Goal: Information Seeking & Learning: Learn about a topic

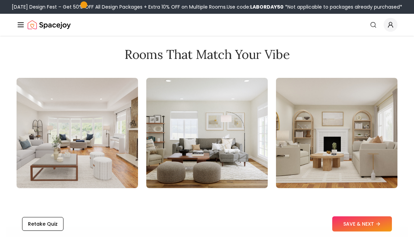
click at [75, 177] on img at bounding box center [77, 133] width 121 height 110
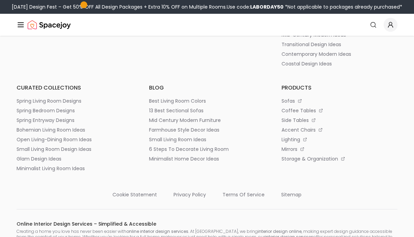
scroll to position [1573, 0]
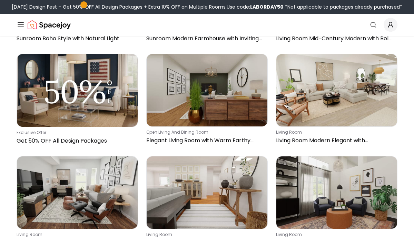
scroll to position [353, 0]
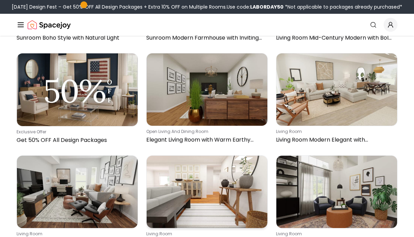
click at [207, 157] on img at bounding box center [207, 192] width 121 height 72
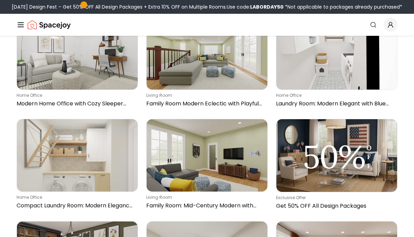
scroll to position [1105, 0]
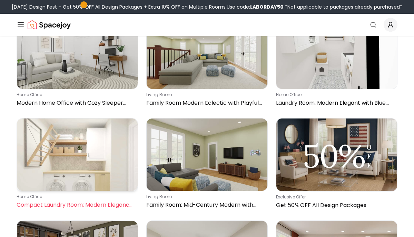
click at [96, 121] on img at bounding box center [77, 155] width 121 height 72
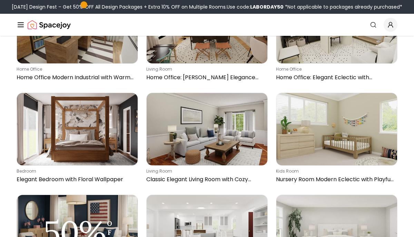
scroll to position [1541, 0]
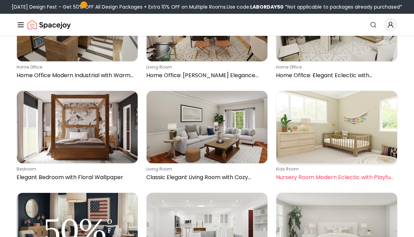
click at [378, 104] on img at bounding box center [336, 127] width 121 height 72
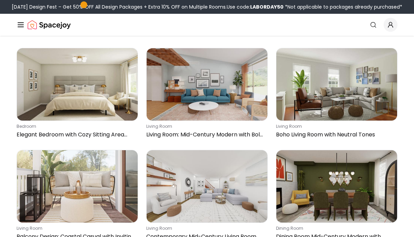
scroll to position [2708, 0]
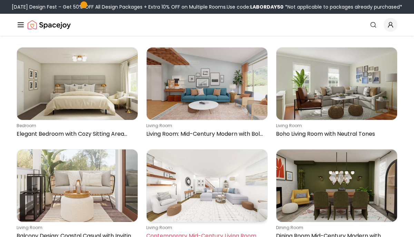
click at [233, 160] on img at bounding box center [207, 186] width 121 height 72
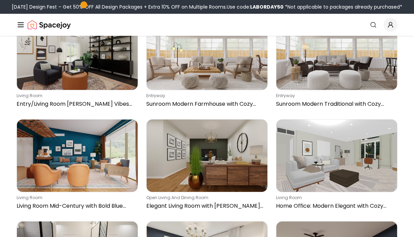
scroll to position [3147, 0]
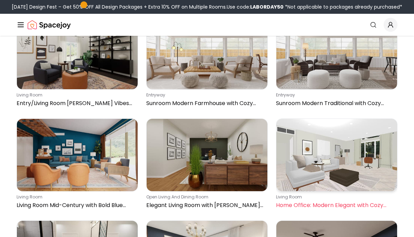
click at [362, 119] on img at bounding box center [336, 155] width 121 height 72
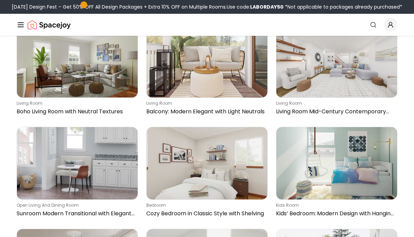
scroll to position [3548, 0]
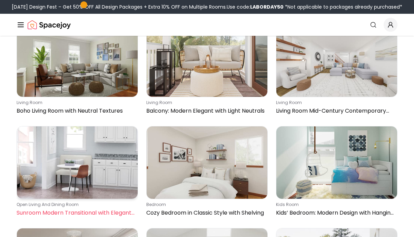
click at [117, 127] on img at bounding box center [77, 163] width 121 height 72
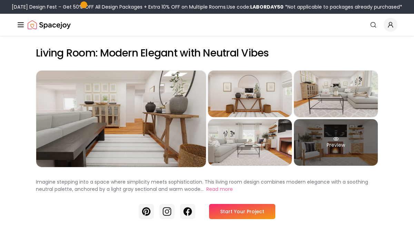
click at [347, 156] on div "Preview" at bounding box center [336, 142] width 84 height 47
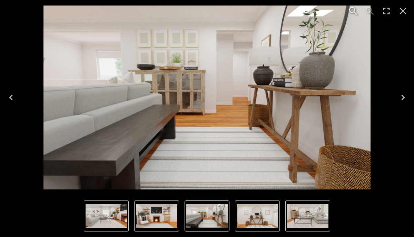
click at [400, 13] on icon "Close" at bounding box center [402, 11] width 11 height 11
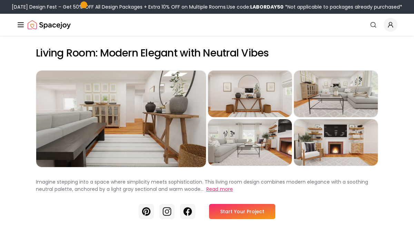
click at [228, 191] on button "Read more" at bounding box center [219, 189] width 27 height 7
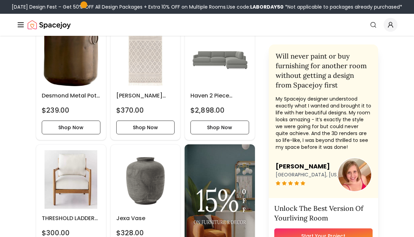
scroll to position [1128, 0]
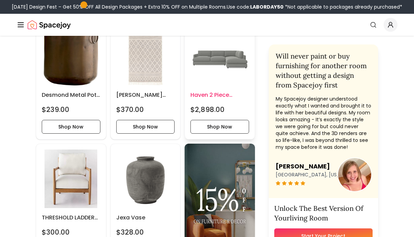
click at [244, 60] on img at bounding box center [219, 56] width 59 height 59
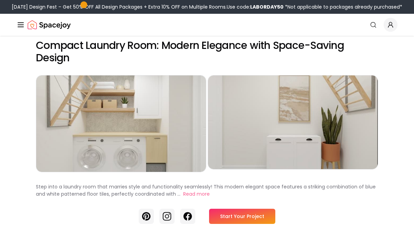
scroll to position [8, 0]
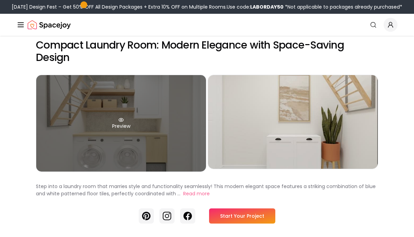
click at [190, 145] on div "Preview" at bounding box center [121, 123] width 170 height 97
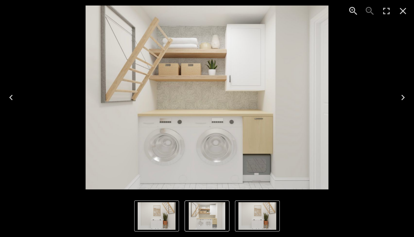
click at [398, 96] on icon "Next" at bounding box center [402, 97] width 11 height 11
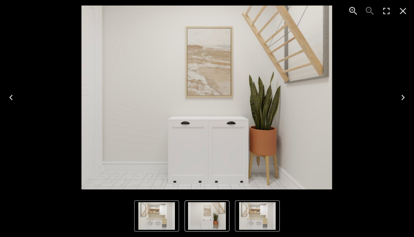
click at [398, 96] on icon "Next" at bounding box center [402, 97] width 11 height 11
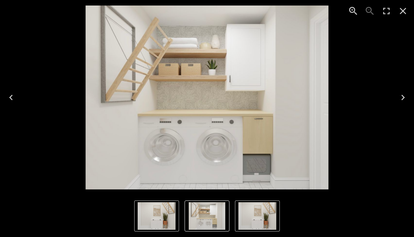
click at [400, 11] on icon "Close" at bounding box center [402, 11] width 11 height 11
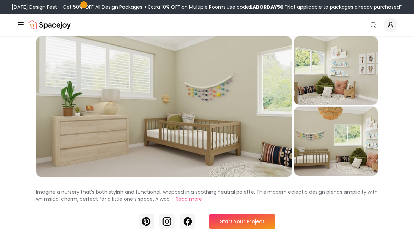
scroll to position [36, 0]
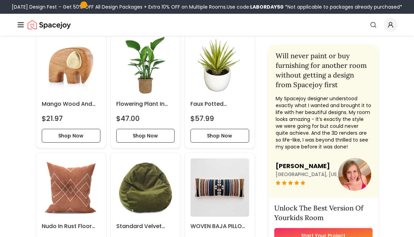
scroll to position [652, 0]
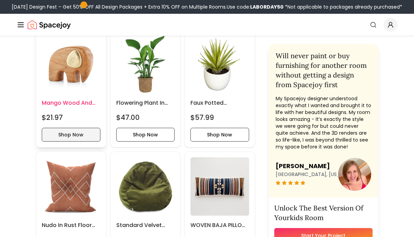
click at [79, 135] on button "Shop Now" at bounding box center [71, 135] width 59 height 14
click at [89, 139] on button "Shop Now" at bounding box center [71, 135] width 59 height 14
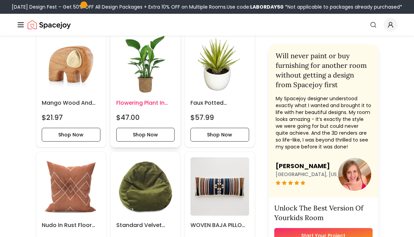
click at [156, 106] on h6 "Flowering Plant in Basket" at bounding box center [145, 103] width 59 height 8
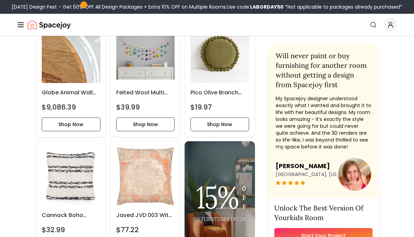
scroll to position [1153, 0]
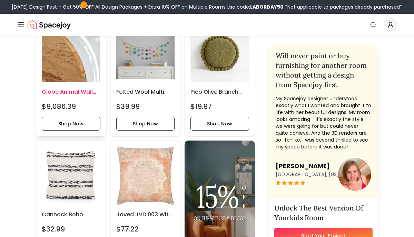
click at [74, 64] on img at bounding box center [71, 53] width 59 height 59
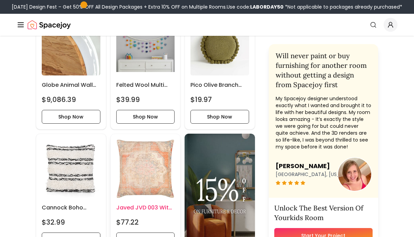
scroll to position [1162, 0]
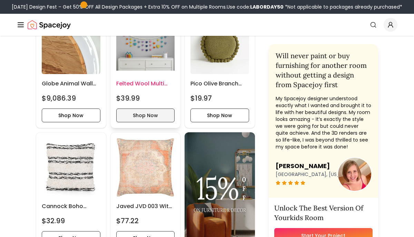
click at [126, 119] on button "Shop Now" at bounding box center [145, 116] width 59 height 14
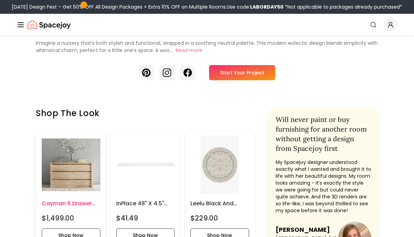
scroll to position [186, 0]
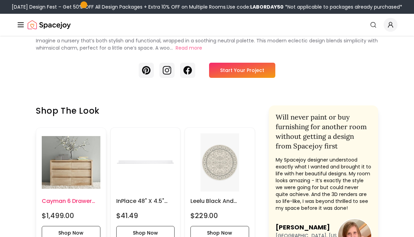
click at [69, 204] on h6 "Cayman 6 Drawer Wide Dresser" at bounding box center [71, 201] width 59 height 8
click at [73, 172] on img at bounding box center [71, 162] width 59 height 59
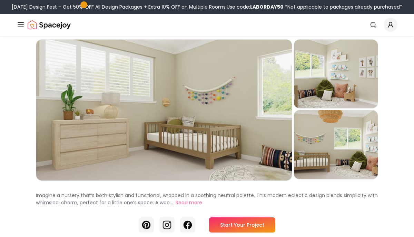
scroll to position [31, 0]
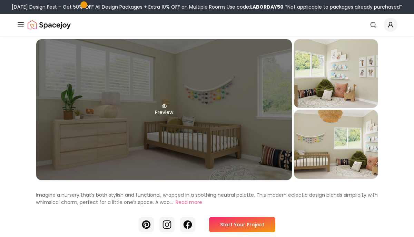
click at [242, 166] on div "Preview" at bounding box center [163, 109] width 255 height 141
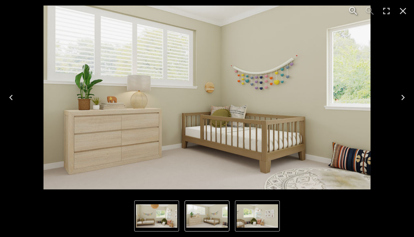
click at [350, 217] on div "Lightbox" at bounding box center [207, 216] width 414 height 42
click at [404, 14] on icon "Close" at bounding box center [402, 11] width 11 height 11
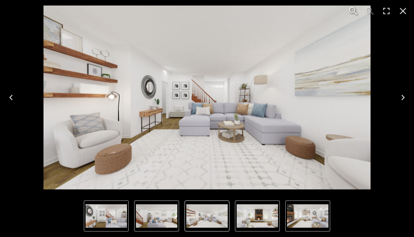
click at [401, 100] on icon "Next" at bounding box center [402, 98] width 3 height 6
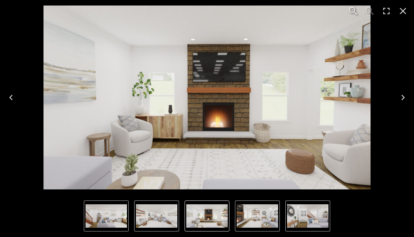
click at [401, 100] on icon "Next" at bounding box center [402, 98] width 3 height 6
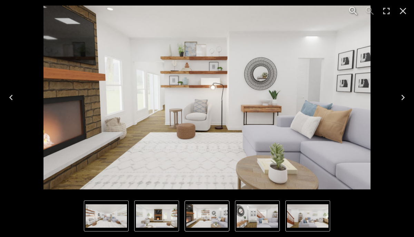
click at [401, 100] on icon "Next" at bounding box center [402, 98] width 3 height 6
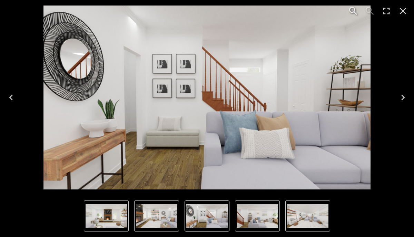
click at [15, 98] on icon "Previous" at bounding box center [11, 97] width 11 height 11
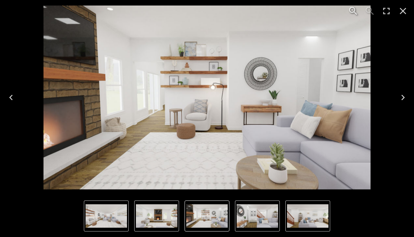
click at [404, 101] on icon "Next" at bounding box center [402, 97] width 11 height 11
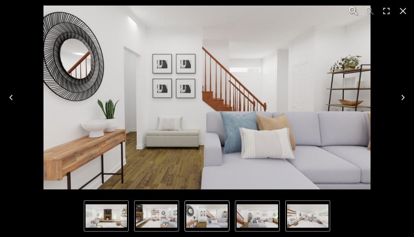
click at [403, 99] on icon "Next" at bounding box center [402, 97] width 11 height 11
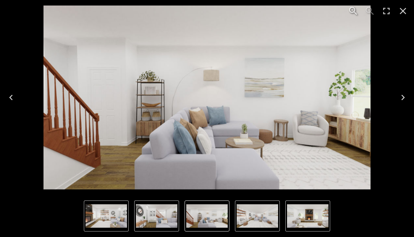
click at [403, 99] on icon "Next" at bounding box center [402, 97] width 11 height 11
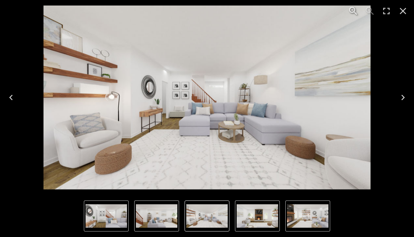
click at [403, 99] on icon "Next" at bounding box center [402, 97] width 11 height 11
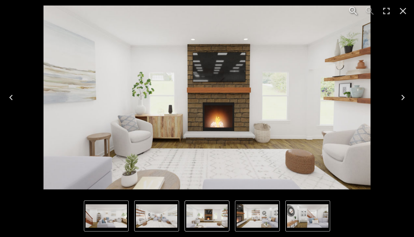
click at [403, 99] on icon "Next" at bounding box center [402, 97] width 11 height 11
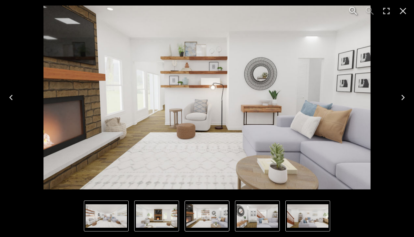
click at [407, 8] on icon "Close" at bounding box center [402, 11] width 11 height 11
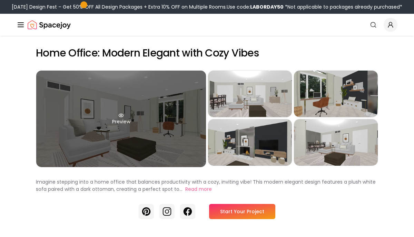
click at [190, 148] on div "Preview" at bounding box center [121, 119] width 170 height 97
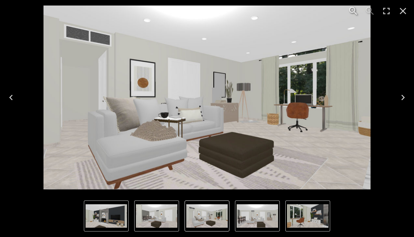
click at [407, 97] on icon "Next" at bounding box center [402, 97] width 11 height 11
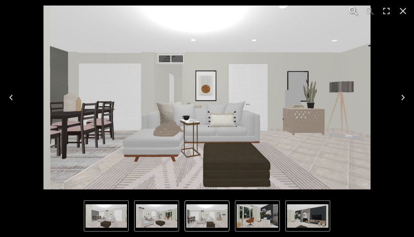
click at [407, 97] on icon "Next" at bounding box center [402, 97] width 11 height 11
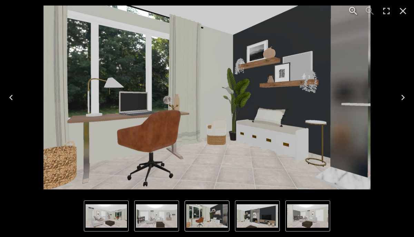
click at [407, 97] on icon "Next" at bounding box center [402, 97] width 11 height 11
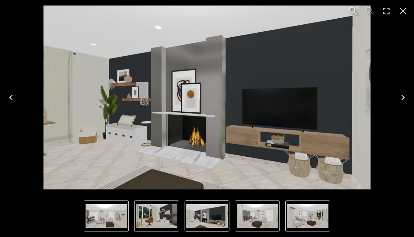
click at [407, 97] on icon "Next" at bounding box center [402, 97] width 11 height 11
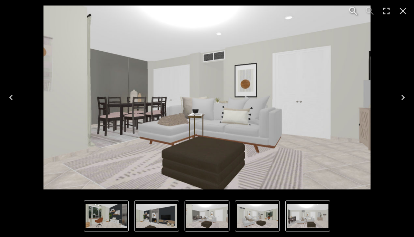
click at [407, 97] on icon "Next" at bounding box center [402, 97] width 11 height 11
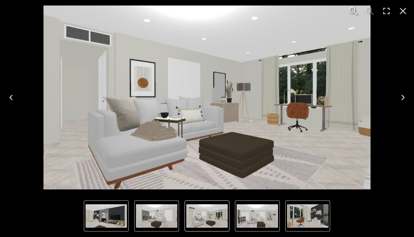
click at [407, 97] on icon "Next" at bounding box center [402, 97] width 11 height 11
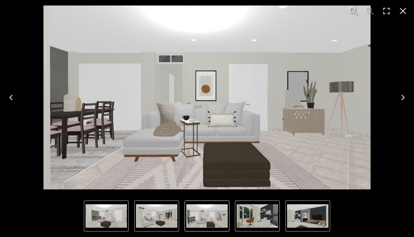
click at [407, 97] on icon "Next" at bounding box center [402, 97] width 11 height 11
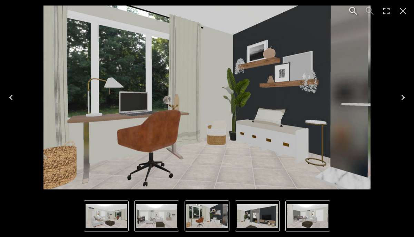
click at [401, 98] on icon "Next" at bounding box center [402, 97] width 11 height 11
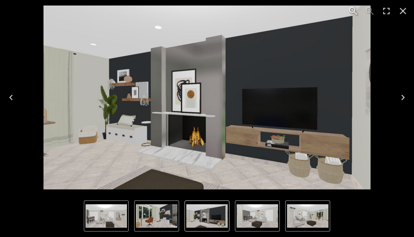
click at [402, 97] on icon "Next" at bounding box center [402, 97] width 11 height 11
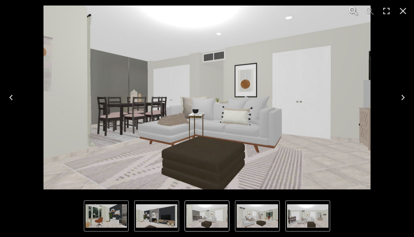
click at [407, 11] on icon "Close" at bounding box center [402, 11] width 11 height 11
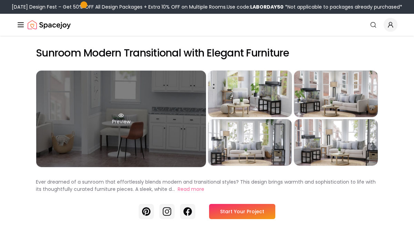
click at [173, 141] on div "Preview" at bounding box center [121, 119] width 170 height 97
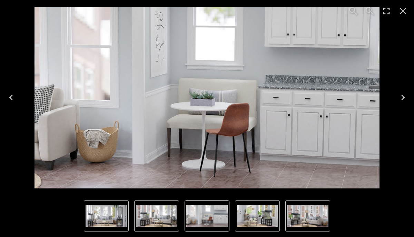
click at [402, 98] on icon "Next" at bounding box center [402, 97] width 11 height 11
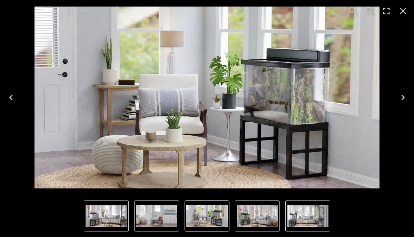
click at [402, 98] on icon "Next" at bounding box center [402, 97] width 11 height 11
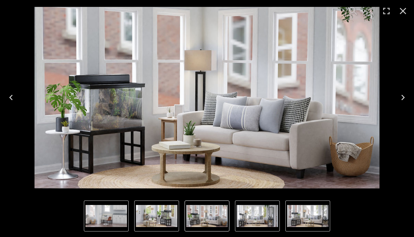
click at [402, 98] on icon "Next" at bounding box center [402, 97] width 11 height 11
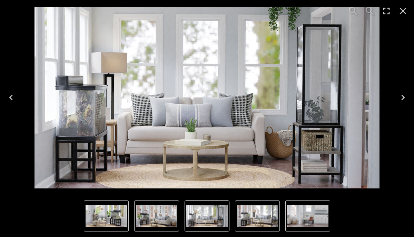
click at [402, 98] on icon "Next" at bounding box center [402, 97] width 11 height 11
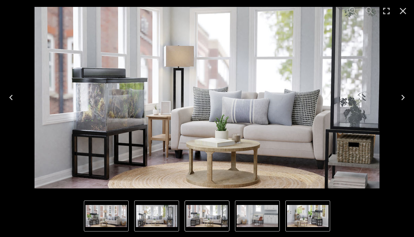
click at [402, 98] on icon "Next" at bounding box center [402, 97] width 11 height 11
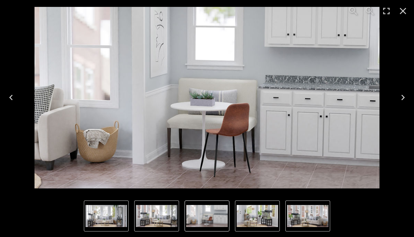
click at [403, 96] on icon "Next" at bounding box center [402, 98] width 3 height 6
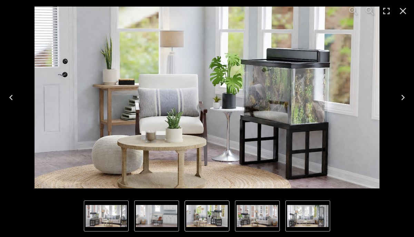
click at [403, 96] on icon "Next" at bounding box center [402, 98] width 3 height 6
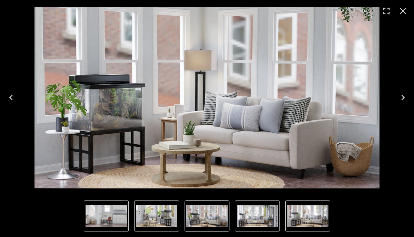
click at [403, 96] on icon "Next" at bounding box center [402, 98] width 3 height 6
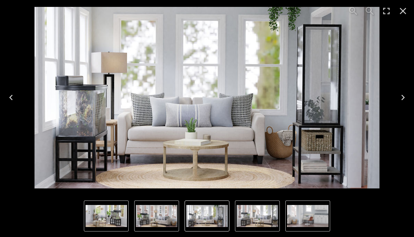
click at [403, 96] on icon "Next" at bounding box center [402, 98] width 3 height 6
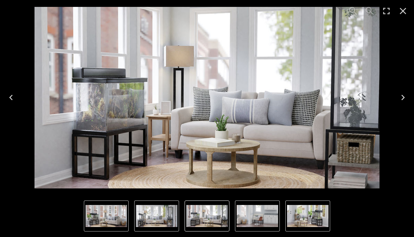
click at [400, 11] on icon "Close" at bounding box center [402, 11] width 11 height 11
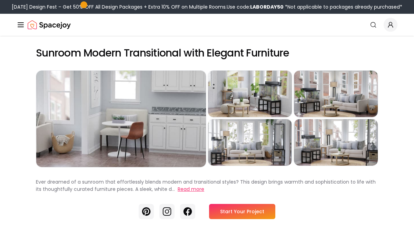
click at [198, 191] on button "Read more" at bounding box center [191, 189] width 27 height 7
